Goal: Find specific page/section: Find specific page/section

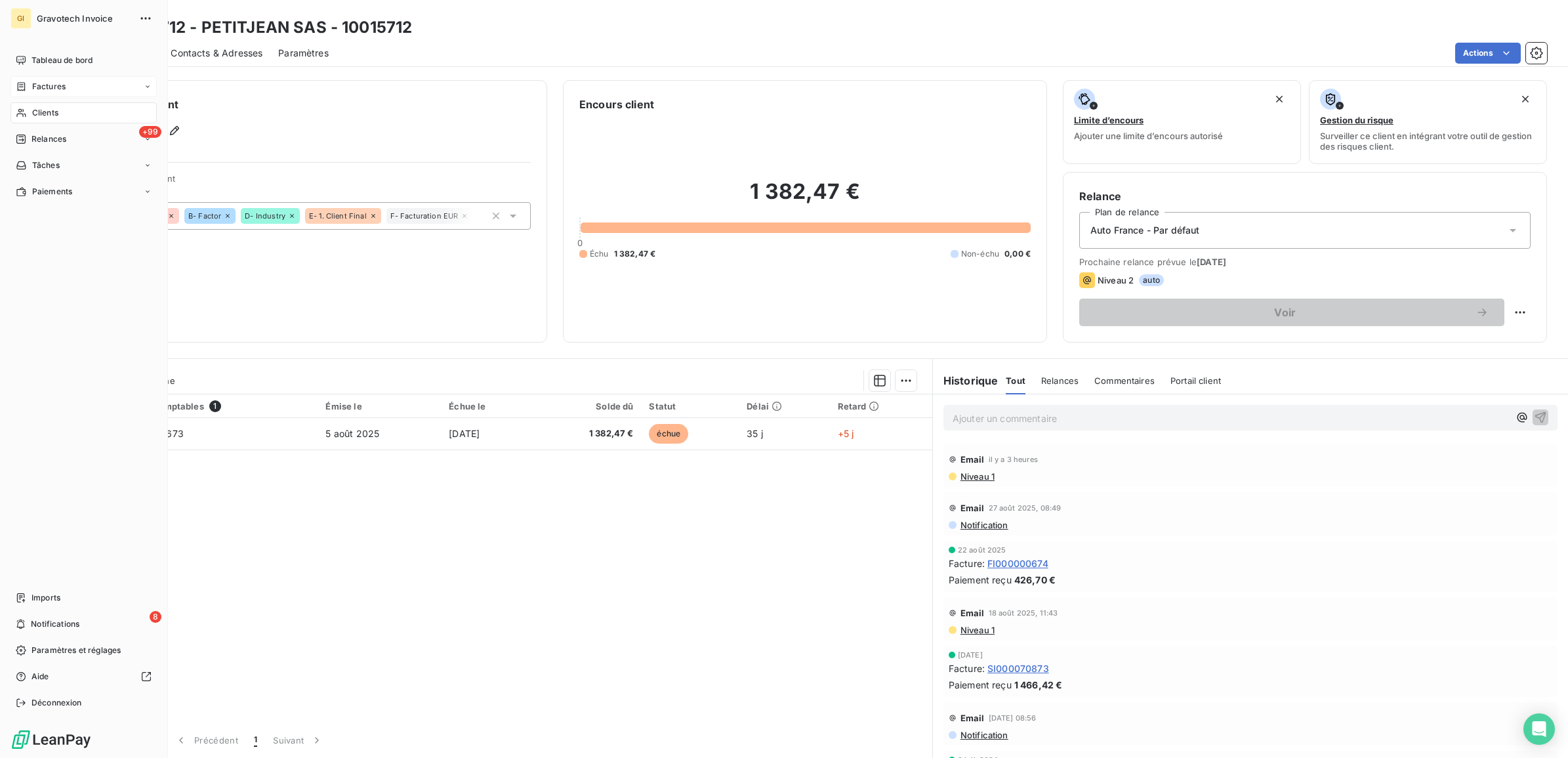
click at [41, 82] on span "Factures" at bounding box center [49, 87] width 33 height 12
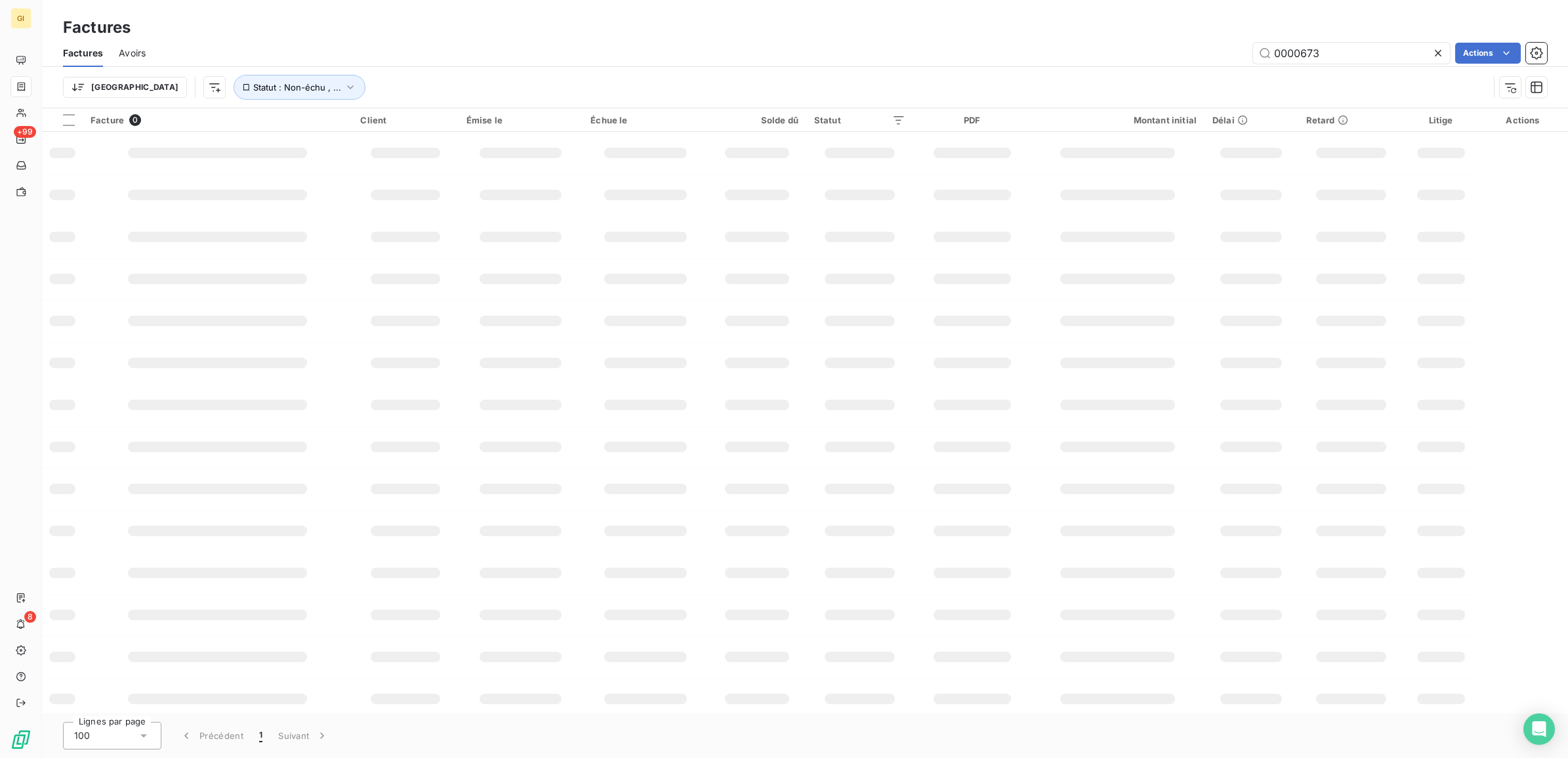
drag, startPoint x: 1339, startPoint y: 53, endPoint x: 1080, endPoint y: 71, distance: 259.6
click at [1151, 64] on div "Factures Avoirs 0000673 Actions" at bounding box center [805, 53] width 1526 height 27
type input "84947"
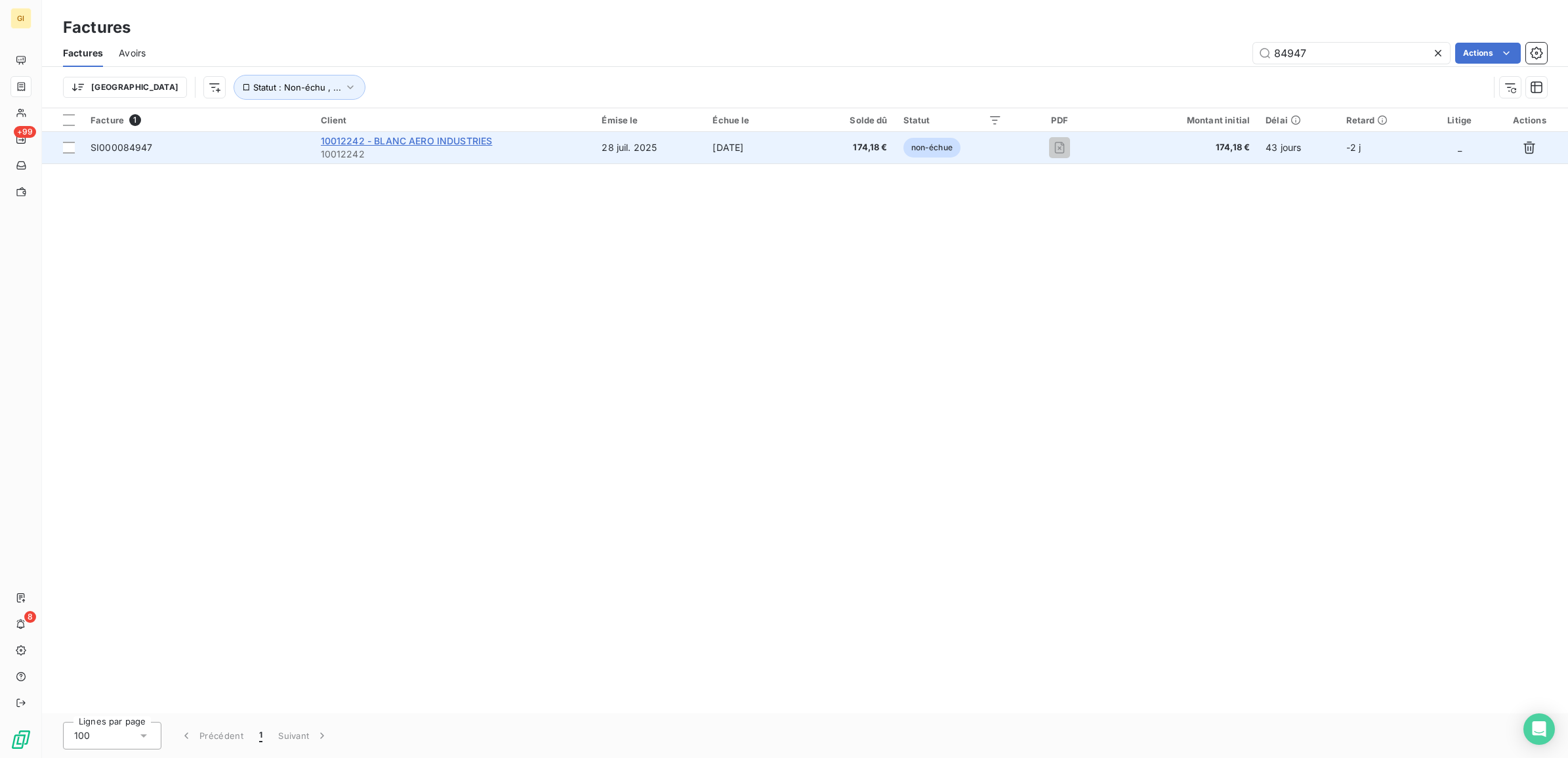
click at [398, 139] on span "10012242 - BLANC AERO INDUSTRIES" at bounding box center [407, 140] width 172 height 11
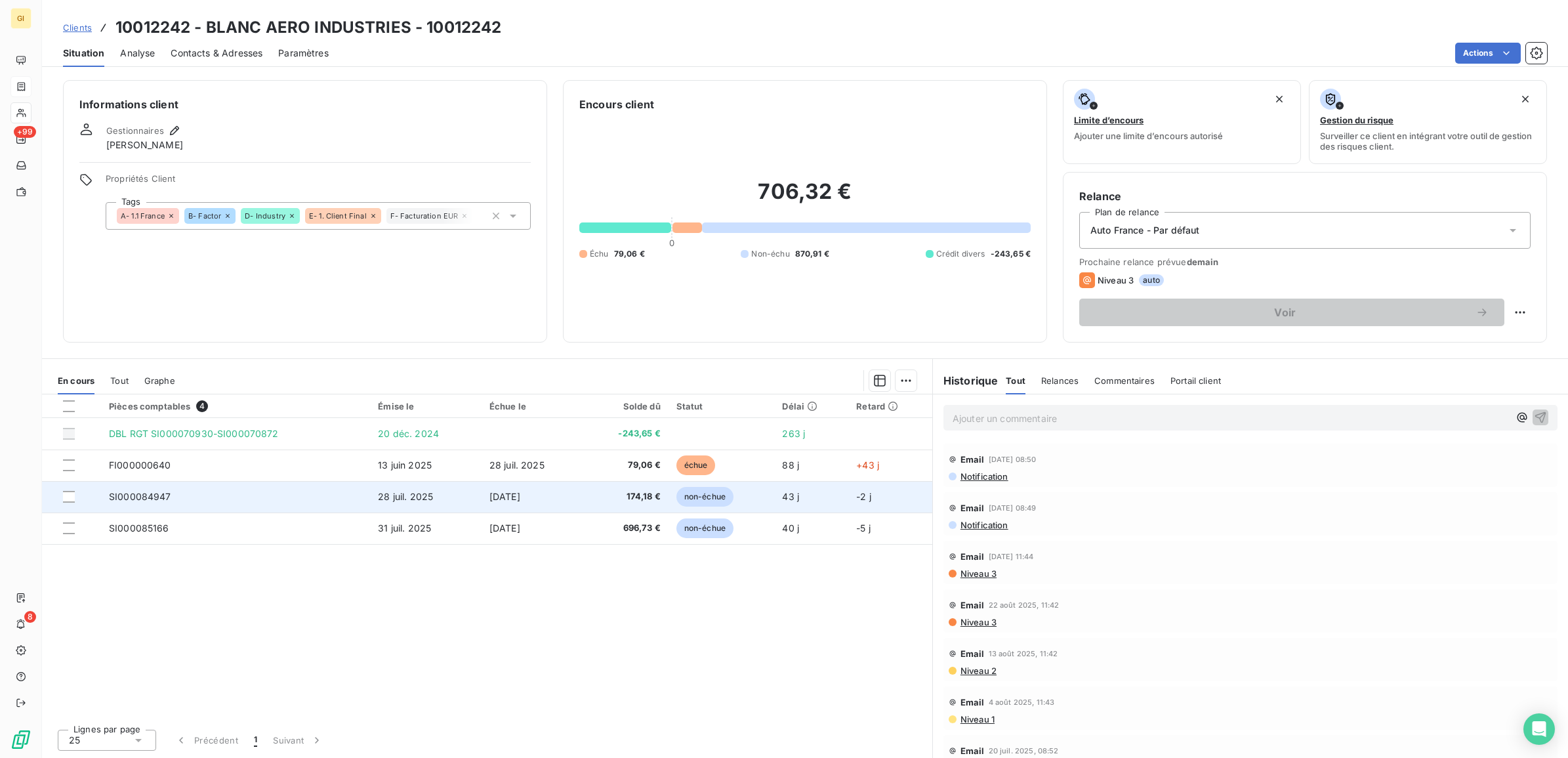
click at [306, 486] on td "SI000084947" at bounding box center [235, 496] width 269 height 31
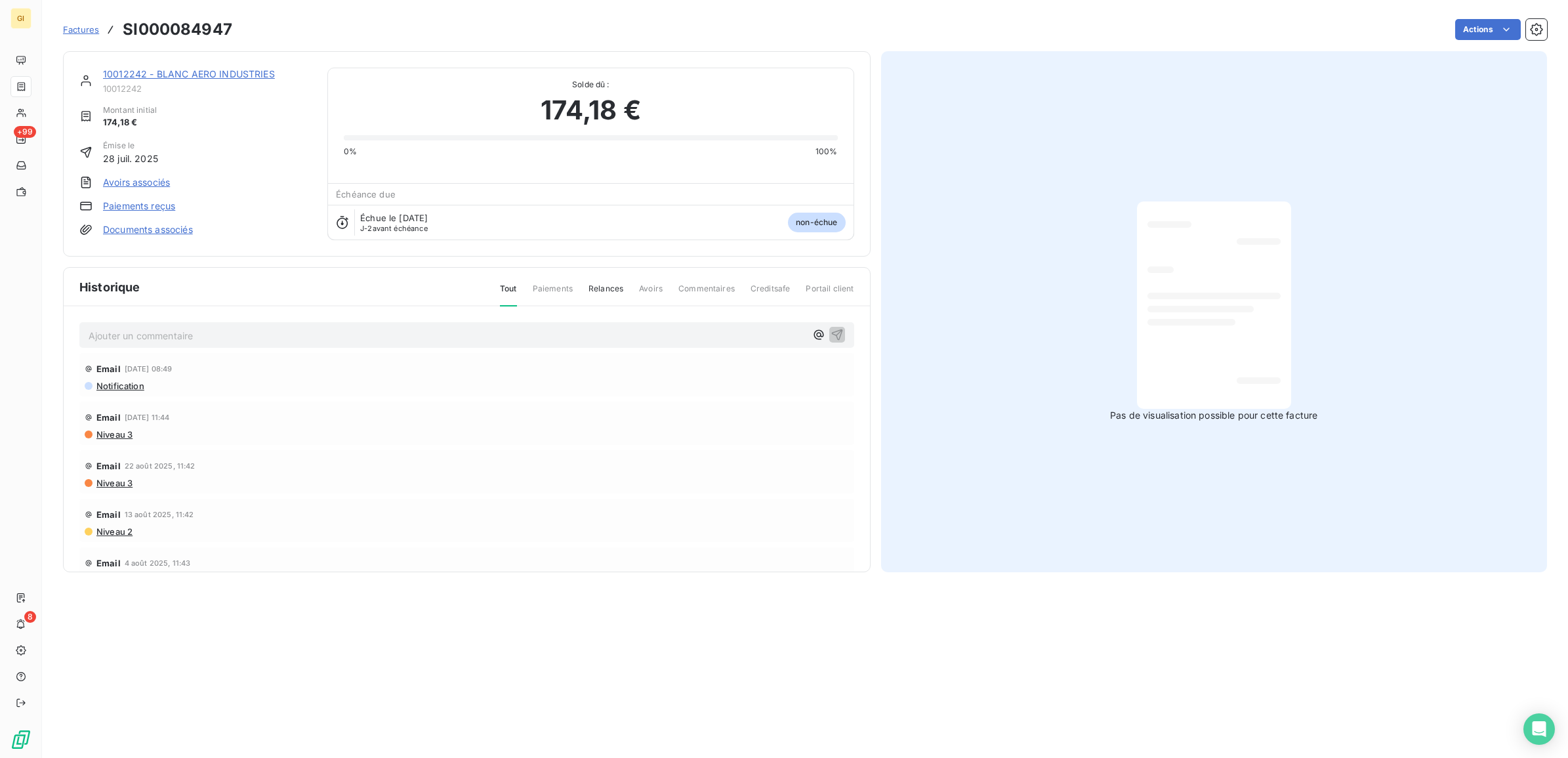
click at [191, 328] on p "Ajouter un commentaire ﻿" at bounding box center [447, 335] width 717 height 17
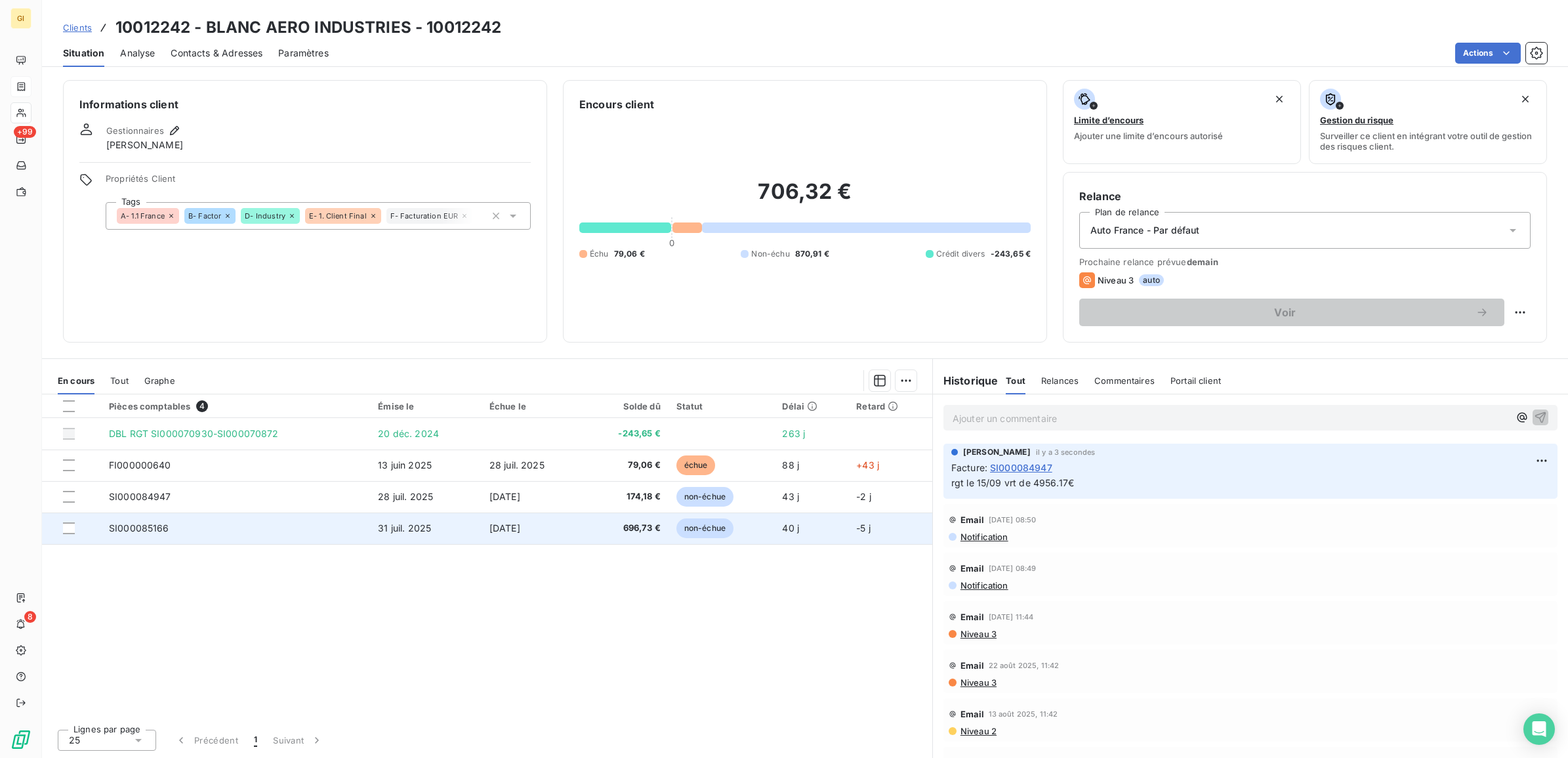
click at [305, 529] on td "SI000085166" at bounding box center [235, 528] width 269 height 31
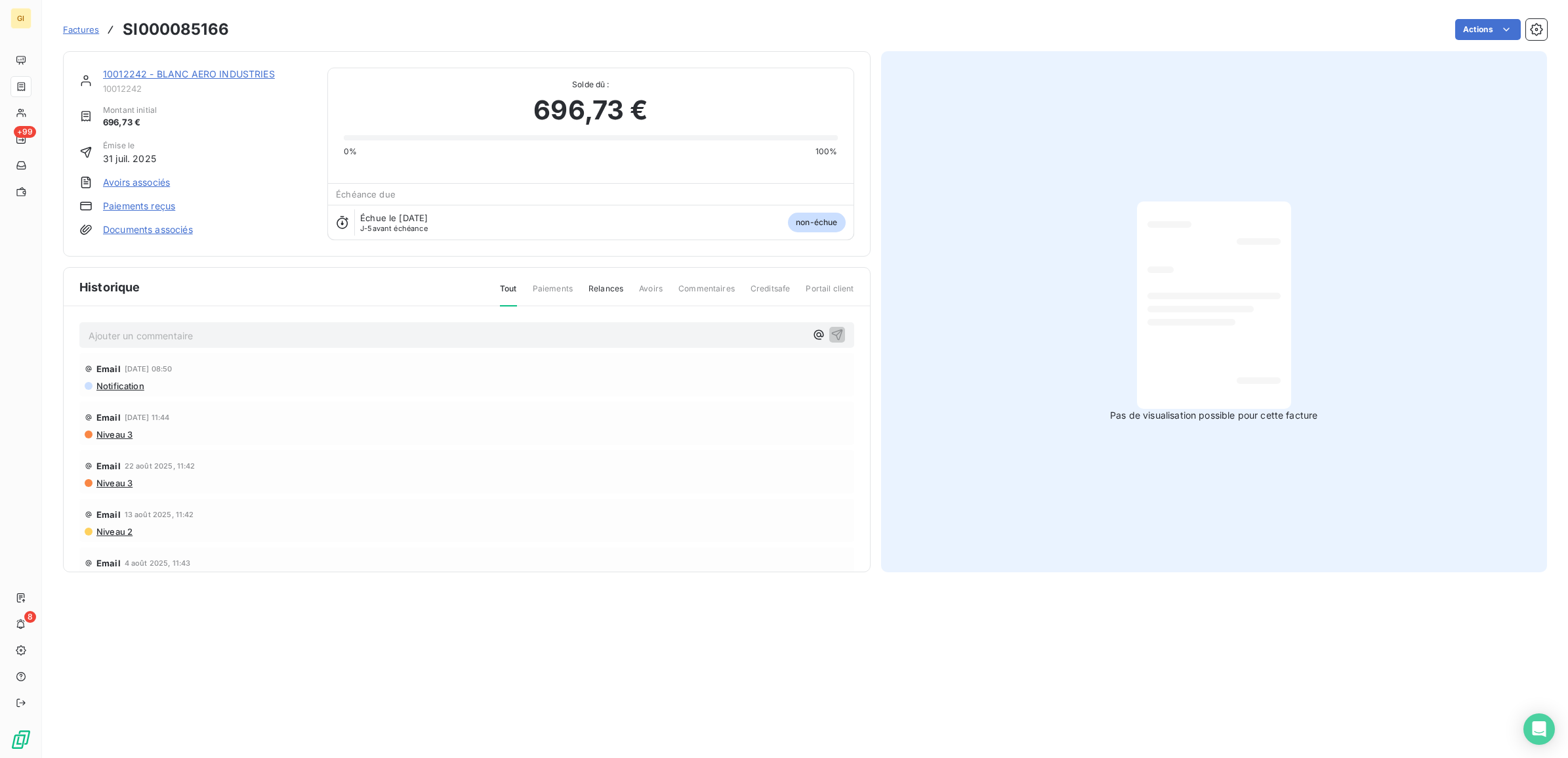
click at [228, 337] on p "Ajouter un commentaire ﻿" at bounding box center [447, 335] width 717 height 17
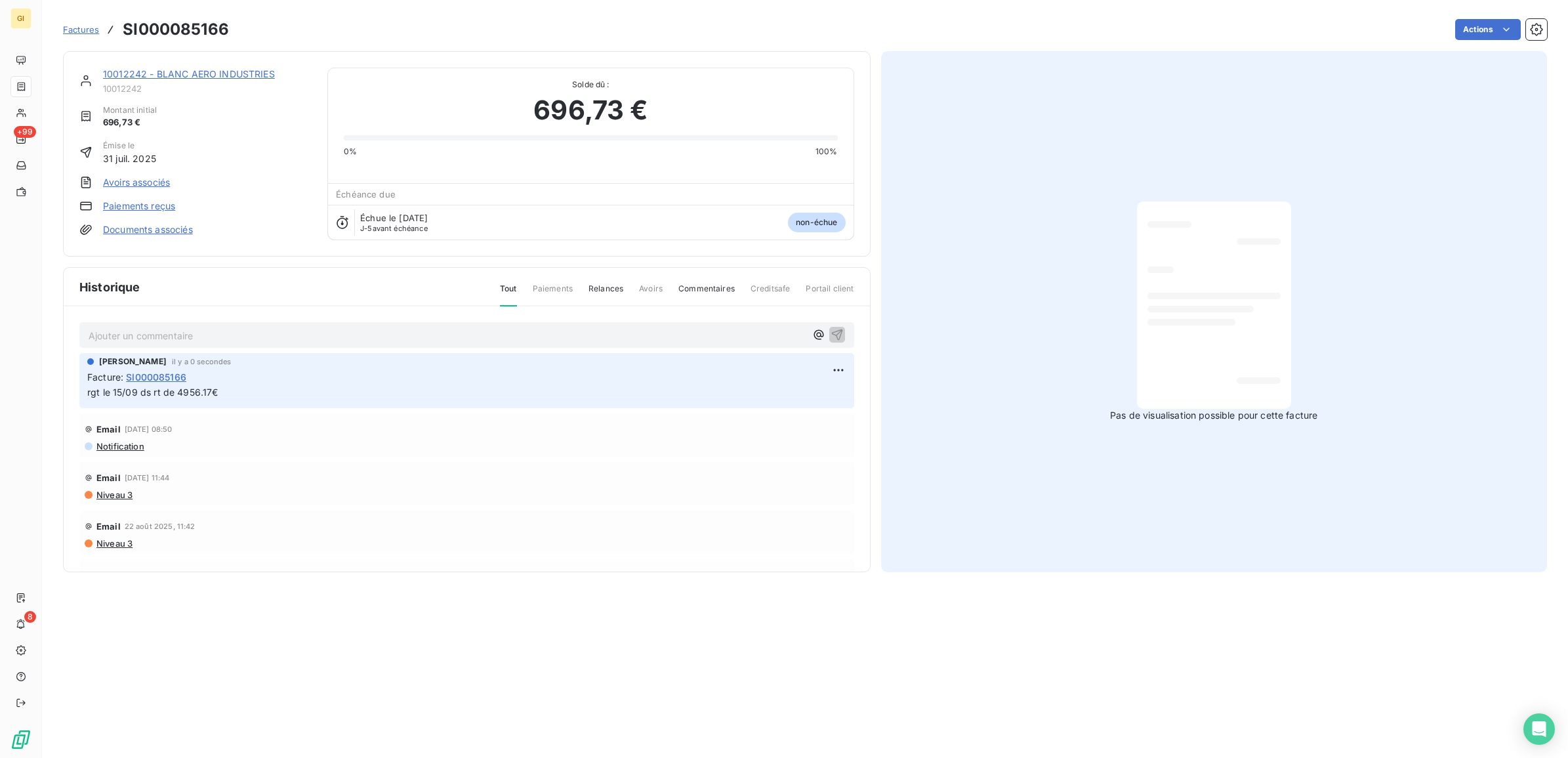
click at [82, 33] on span "Factures" at bounding box center [81, 29] width 36 height 11
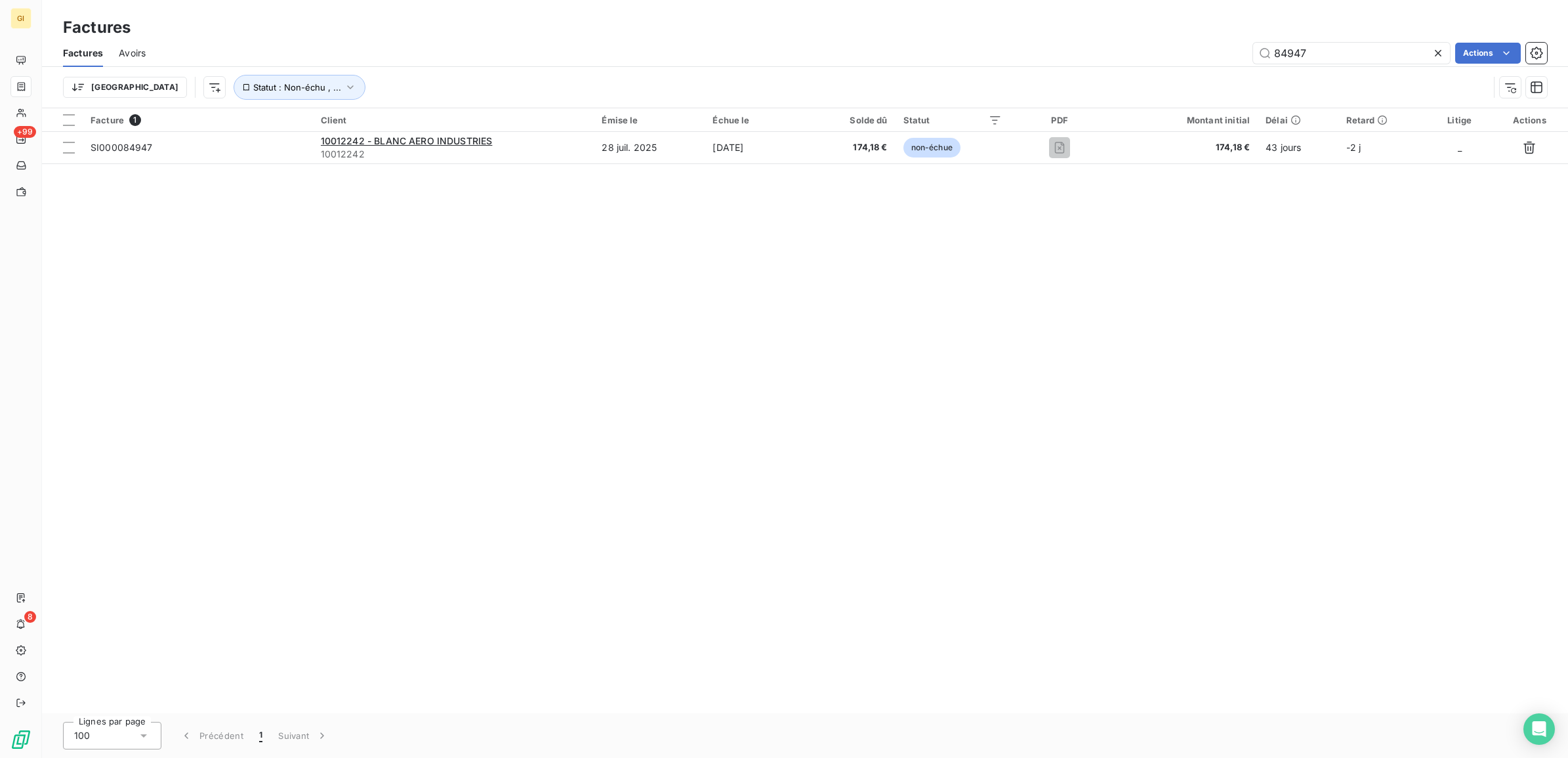
drag, startPoint x: 1346, startPoint y: 46, endPoint x: 1058, endPoint y: 86, distance: 290.8
click at [1117, 76] on div "Factures Avoirs 84947 Actions Trier Statut : Non-échu , ..." at bounding box center [805, 74] width 1526 height 68
type input "0000653"
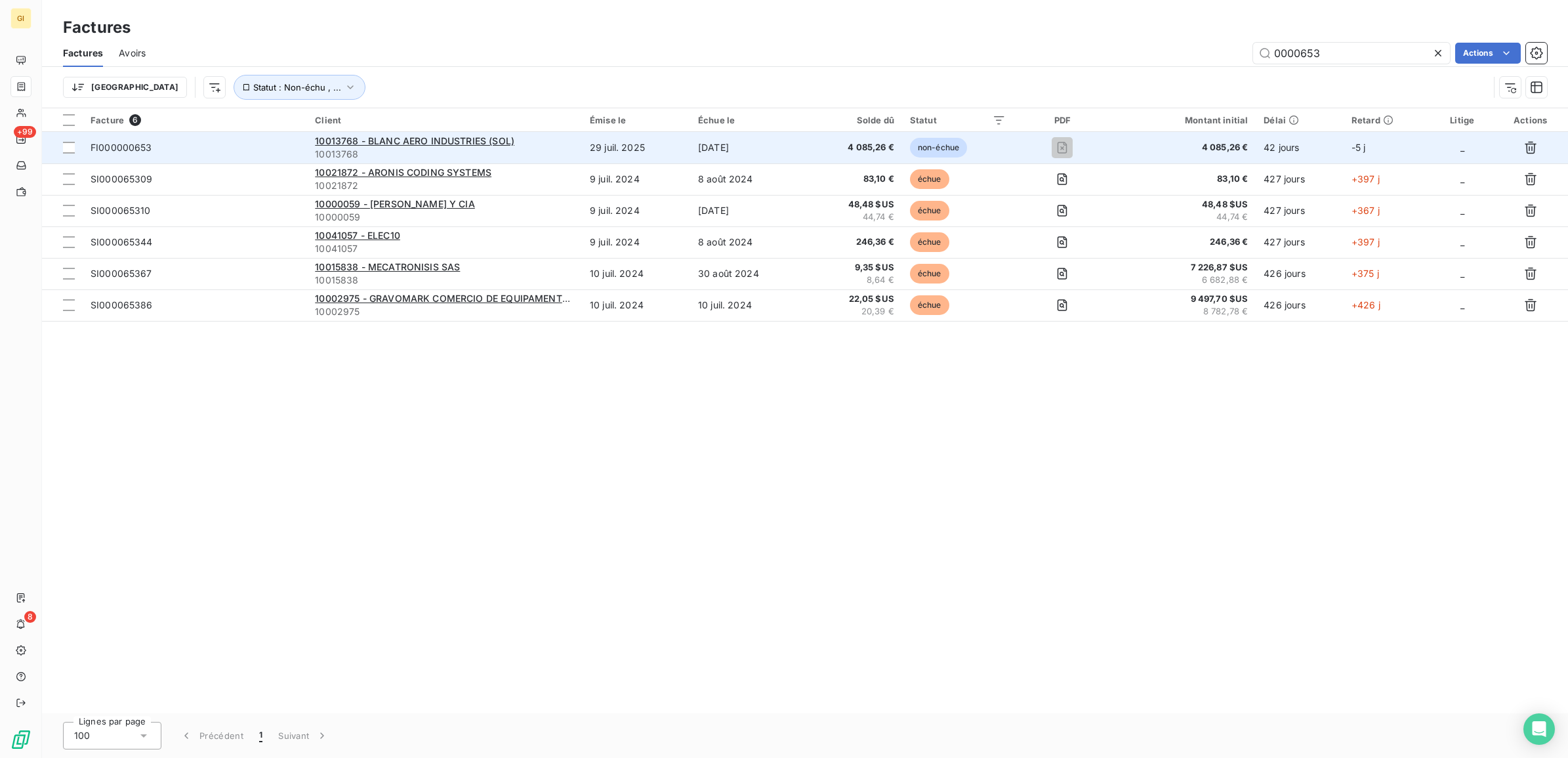
click at [607, 149] on td "29 juil. 2025" at bounding box center [636, 147] width 108 height 31
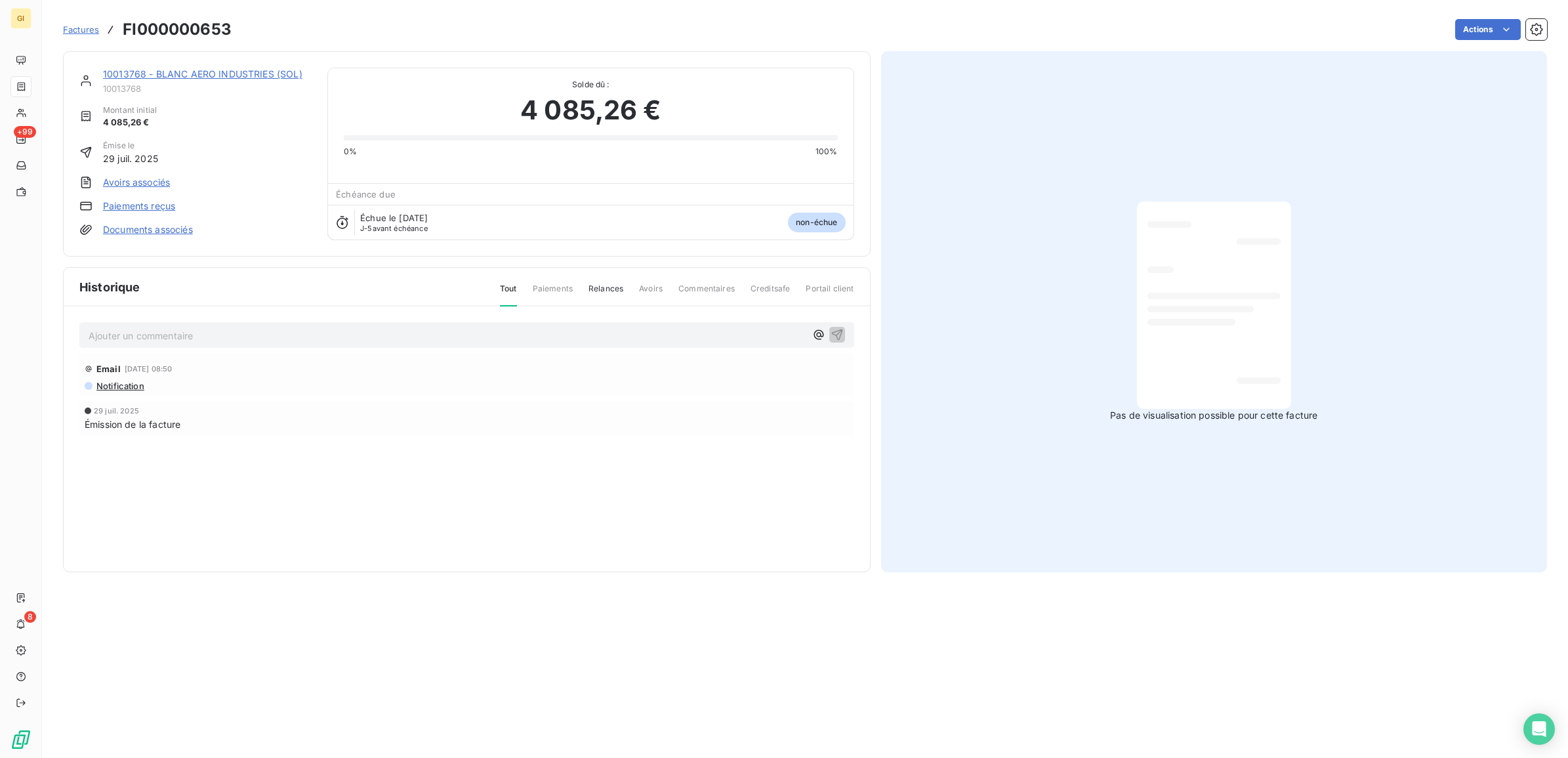
click at [307, 333] on p "Ajouter un commentaire ﻿" at bounding box center [447, 335] width 717 height 17
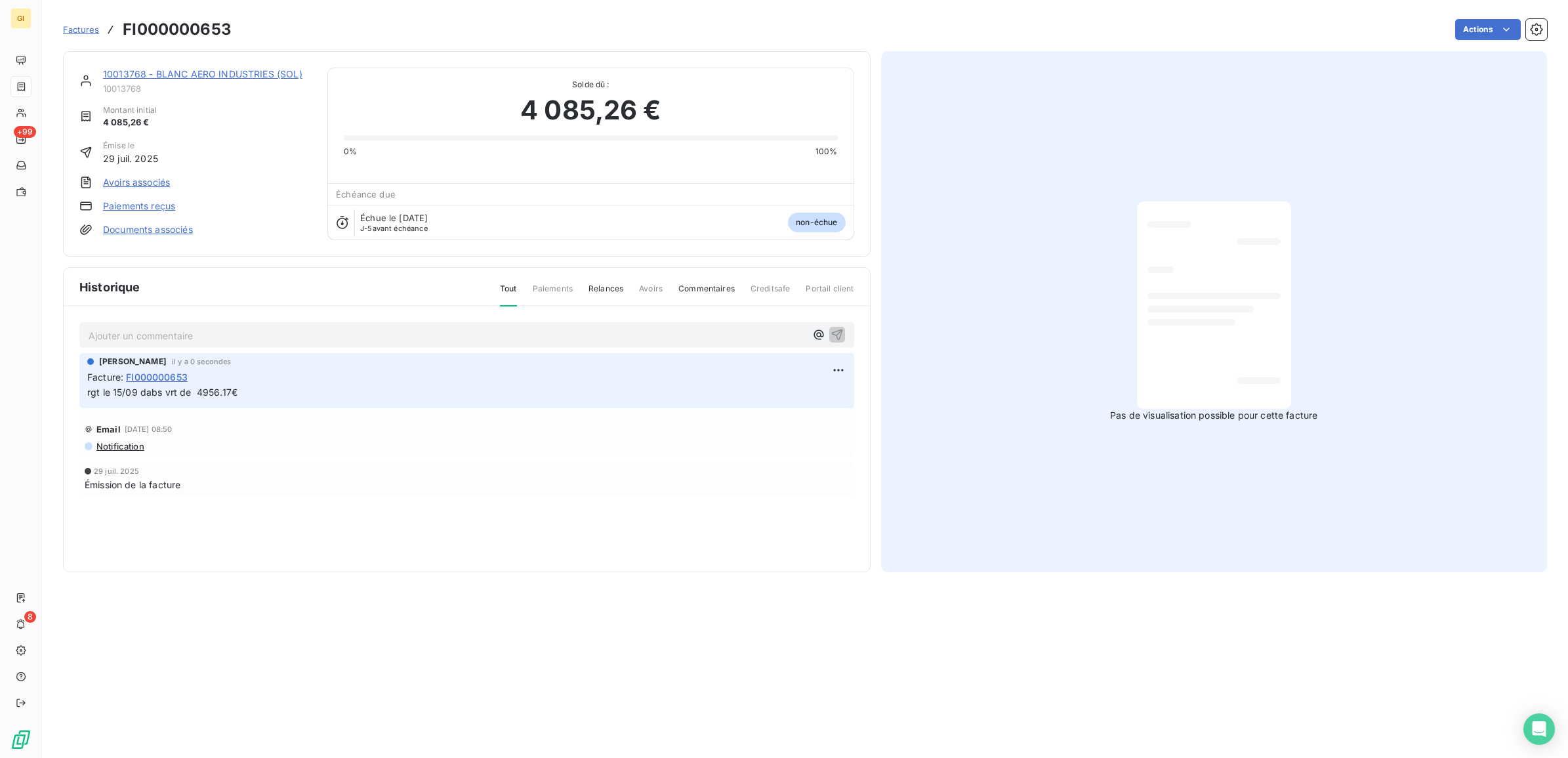
click at [343, 28] on div "Actions" at bounding box center [897, 29] width 1300 height 21
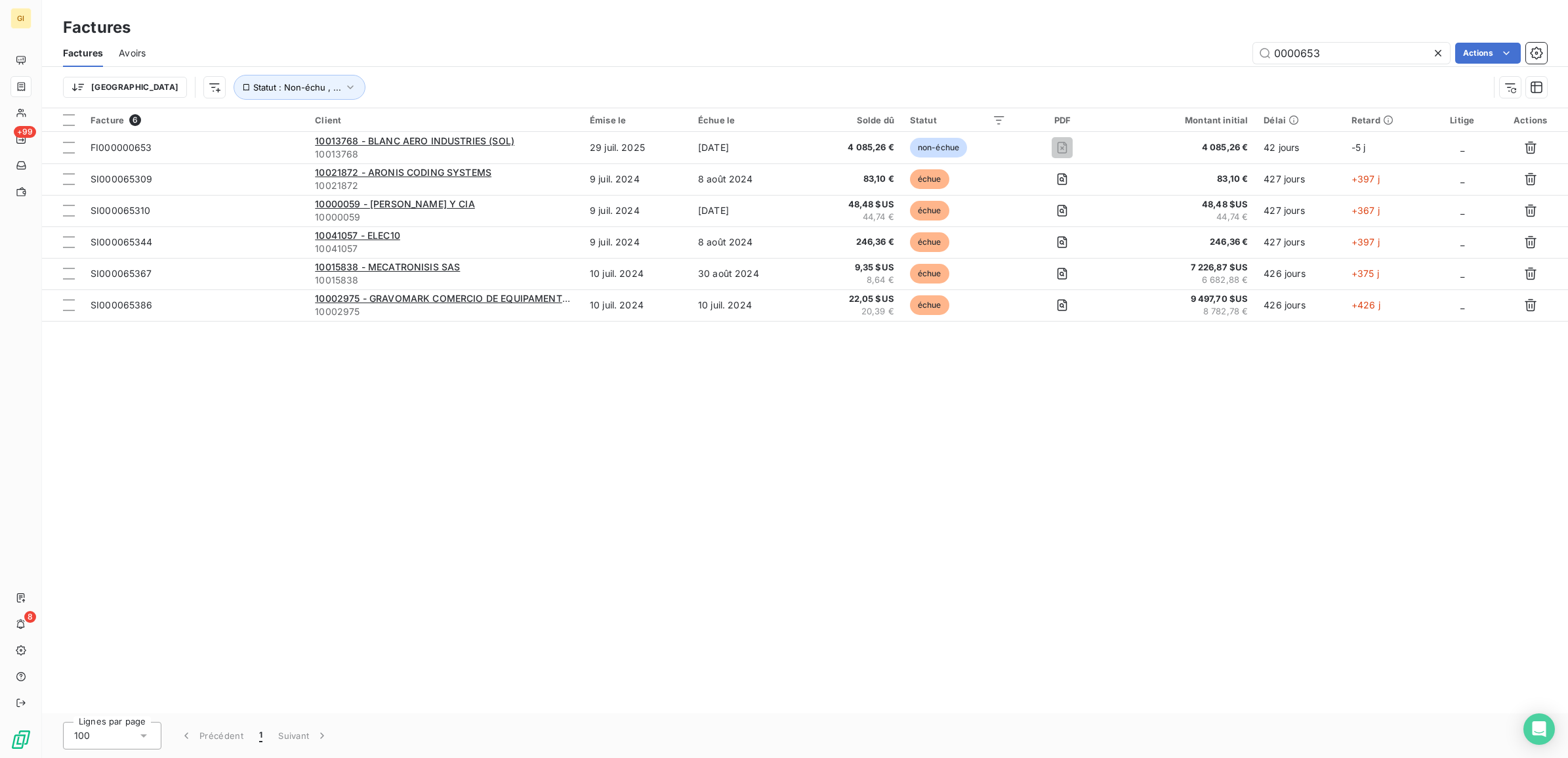
drag, startPoint x: 1331, startPoint y: 50, endPoint x: 1198, endPoint y: 70, distance: 134.5
click at [1198, 70] on div "Factures Avoirs 0000653 Actions Trier Statut : Non-échu , ..." at bounding box center [805, 74] width 1526 height 68
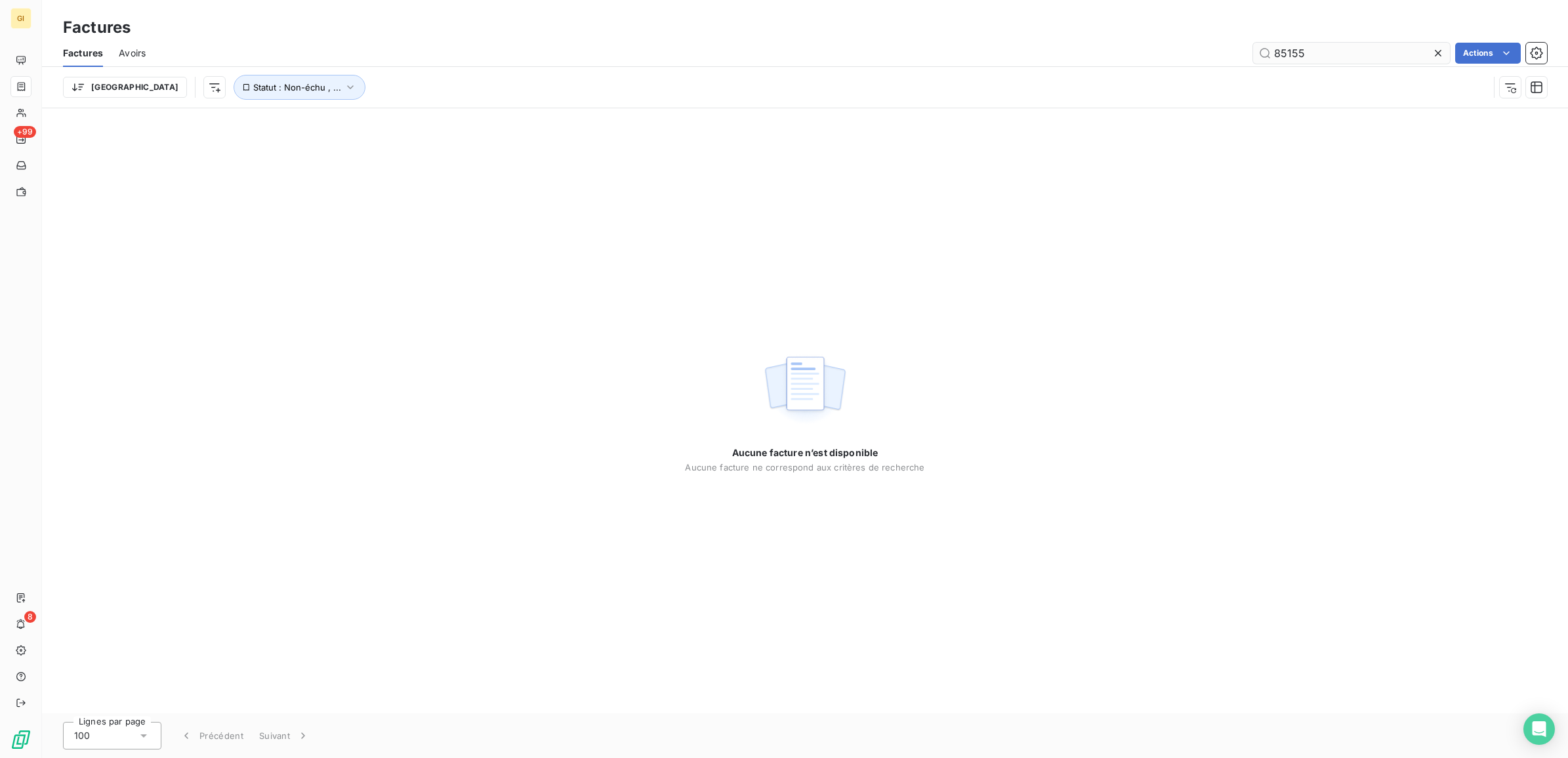
click at [1313, 50] on input "85155" at bounding box center [1351, 53] width 197 height 21
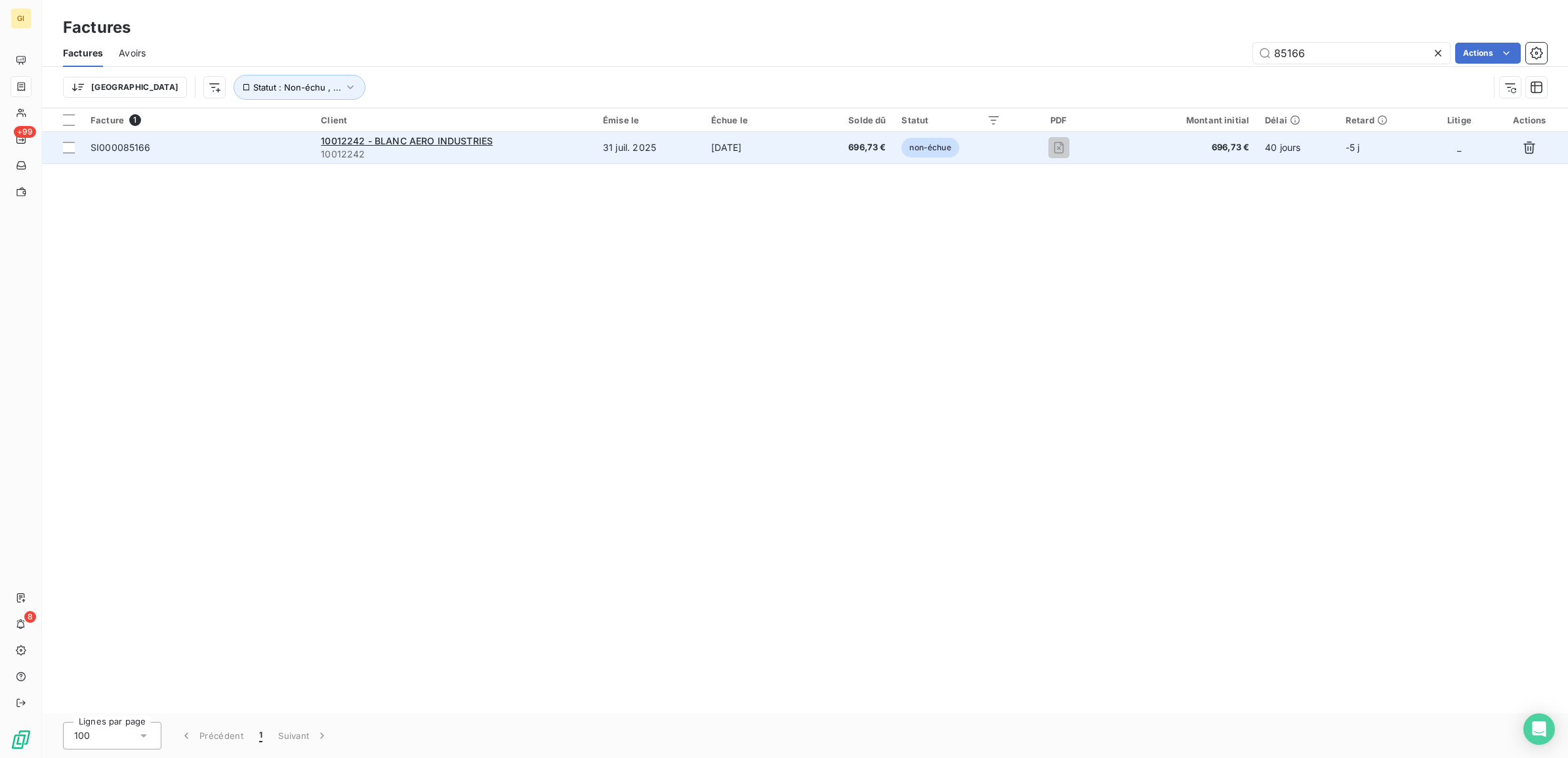
type input "85166"
click at [536, 140] on div "10012242 - BLANC AERO INDUSTRIES" at bounding box center [454, 141] width 266 height 13
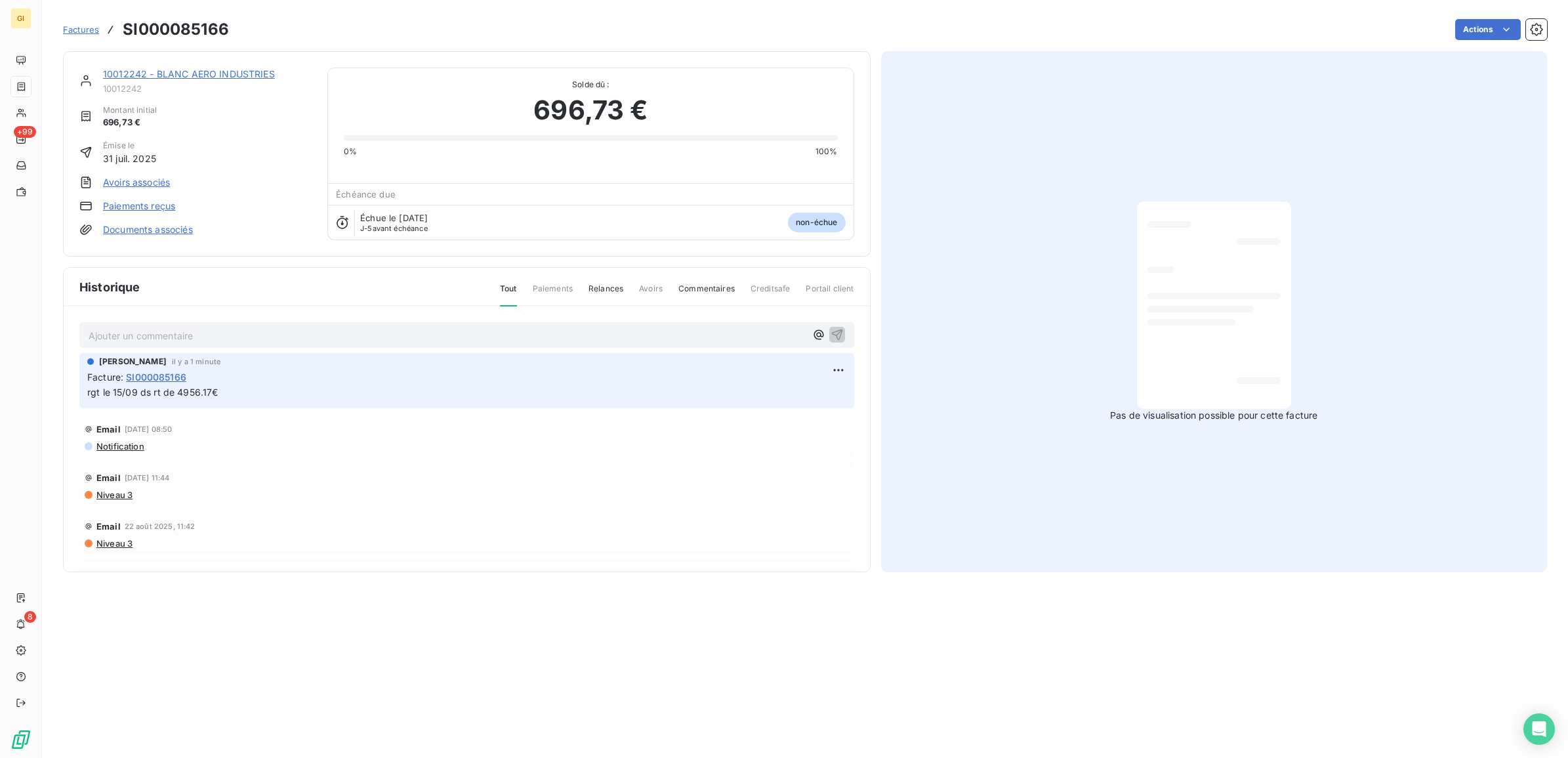
click at [210, 74] on link "10012242 - BLANC AERO INDUSTRIES" at bounding box center [189, 74] width 172 height 11
